Goal: Task Accomplishment & Management: Manage account settings

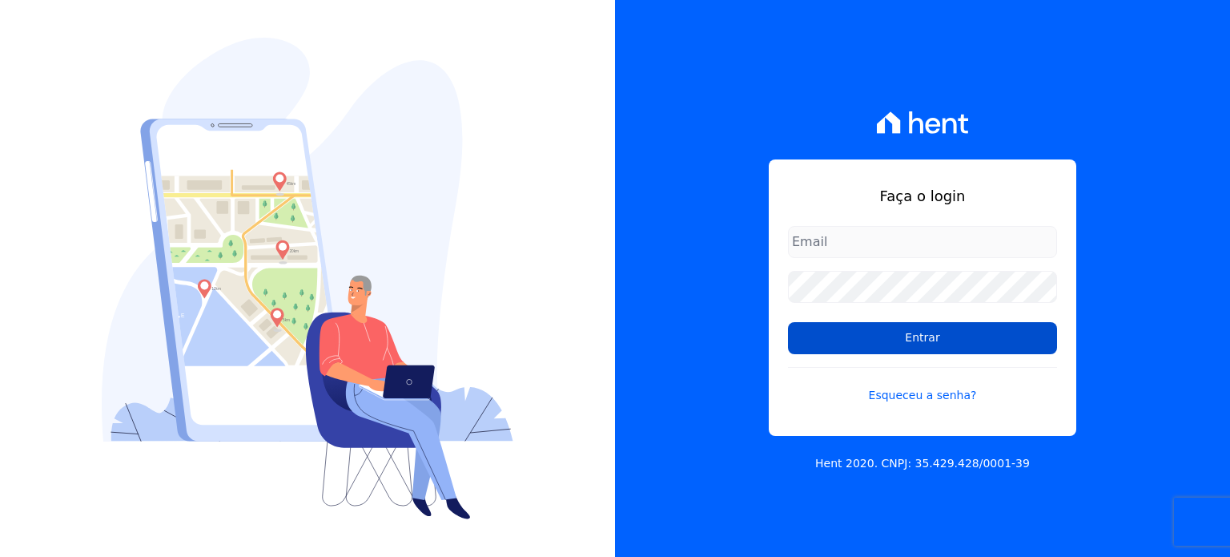
type input "[EMAIL_ADDRESS][DOMAIN_NAME]"
click at [908, 344] on input "Entrar" at bounding box center [922, 338] width 269 height 32
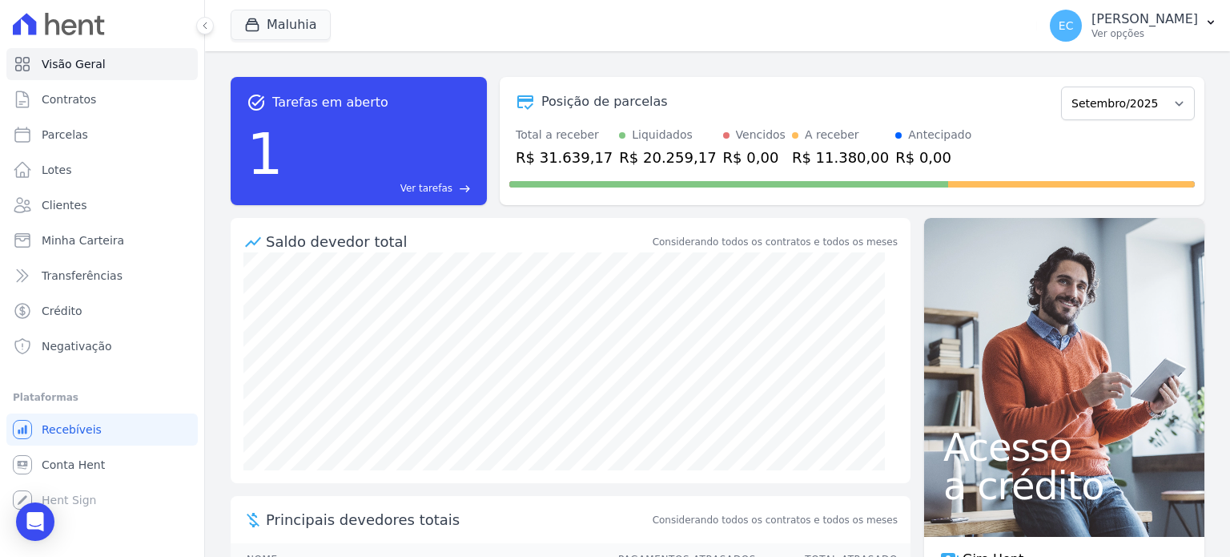
click at [290, 40] on span "Maluhia" at bounding box center [281, 26] width 100 height 32
click at [273, 31] on button "Maluhia" at bounding box center [281, 25] width 100 height 30
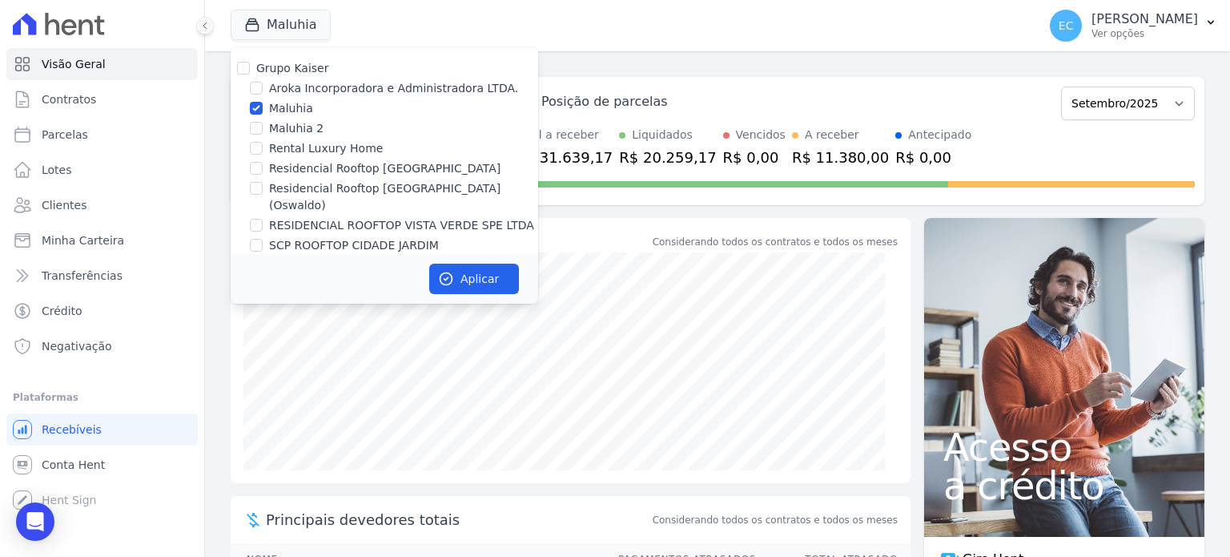
click at [289, 111] on label "Maluhia" at bounding box center [291, 108] width 44 height 17
click at [263, 111] on input "Maluhia" at bounding box center [256, 108] width 13 height 13
checkbox input "false"
click at [312, 149] on label "Rental Luxury Home" at bounding box center [326, 148] width 114 height 17
click at [263, 149] on input "Rental Luxury Home" at bounding box center [256, 148] width 13 height 13
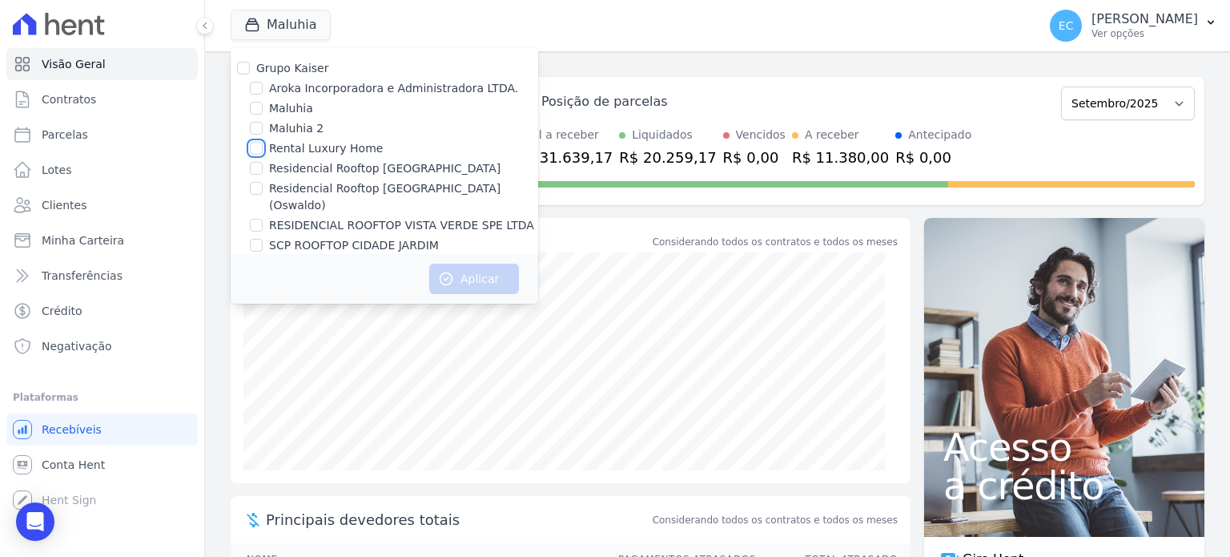
checkbox input "true"
click at [497, 272] on button "Aplicar" at bounding box center [474, 279] width 90 height 30
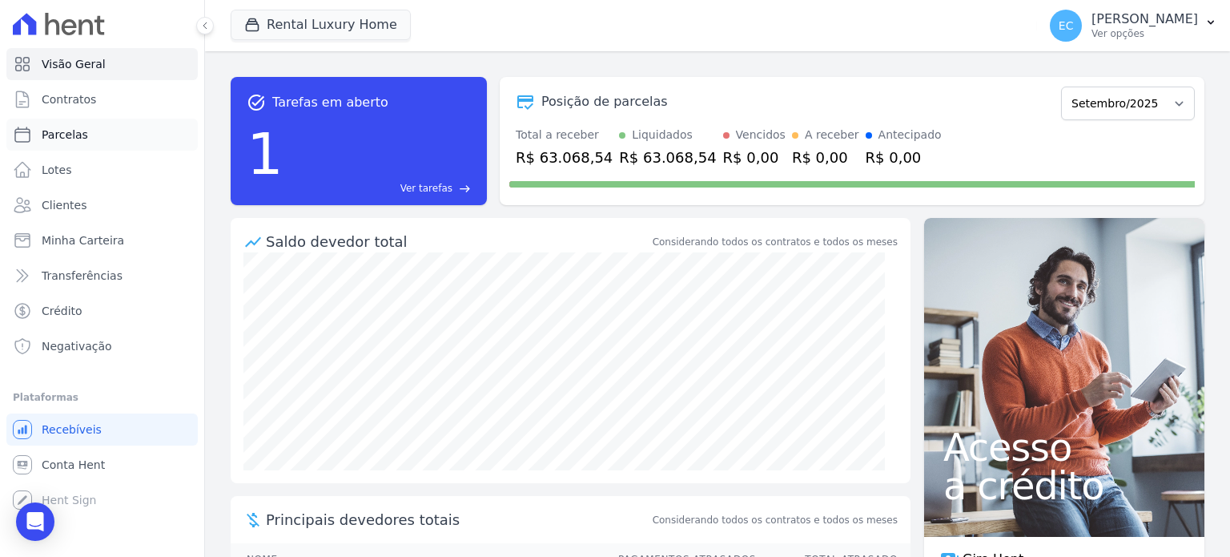
click at [83, 127] on link "Parcelas" at bounding box center [101, 135] width 191 height 32
select select
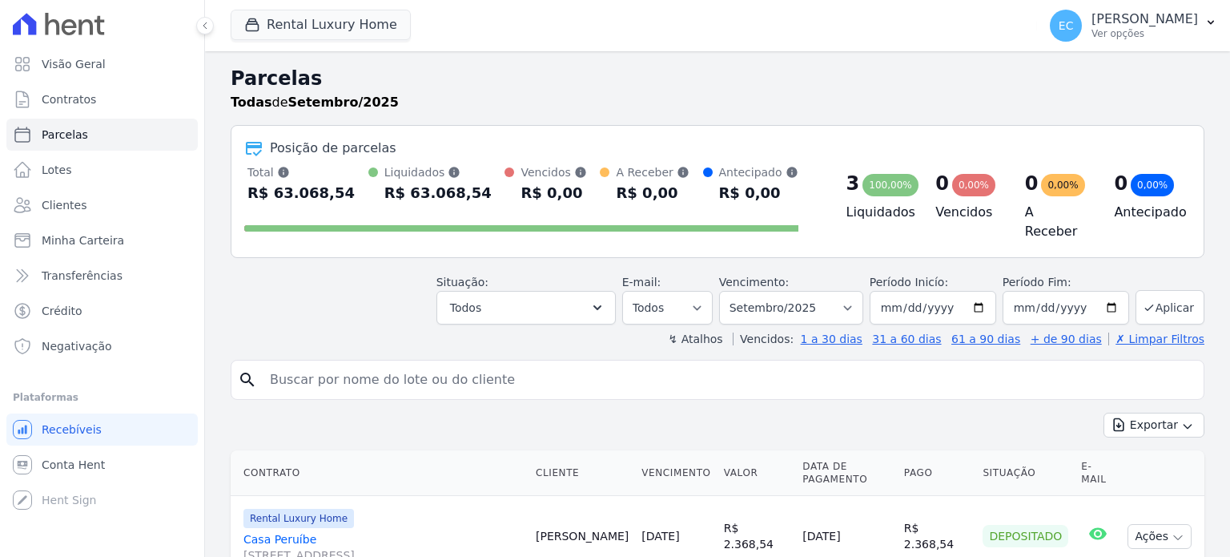
select select
